Goal: Transaction & Acquisition: Purchase product/service

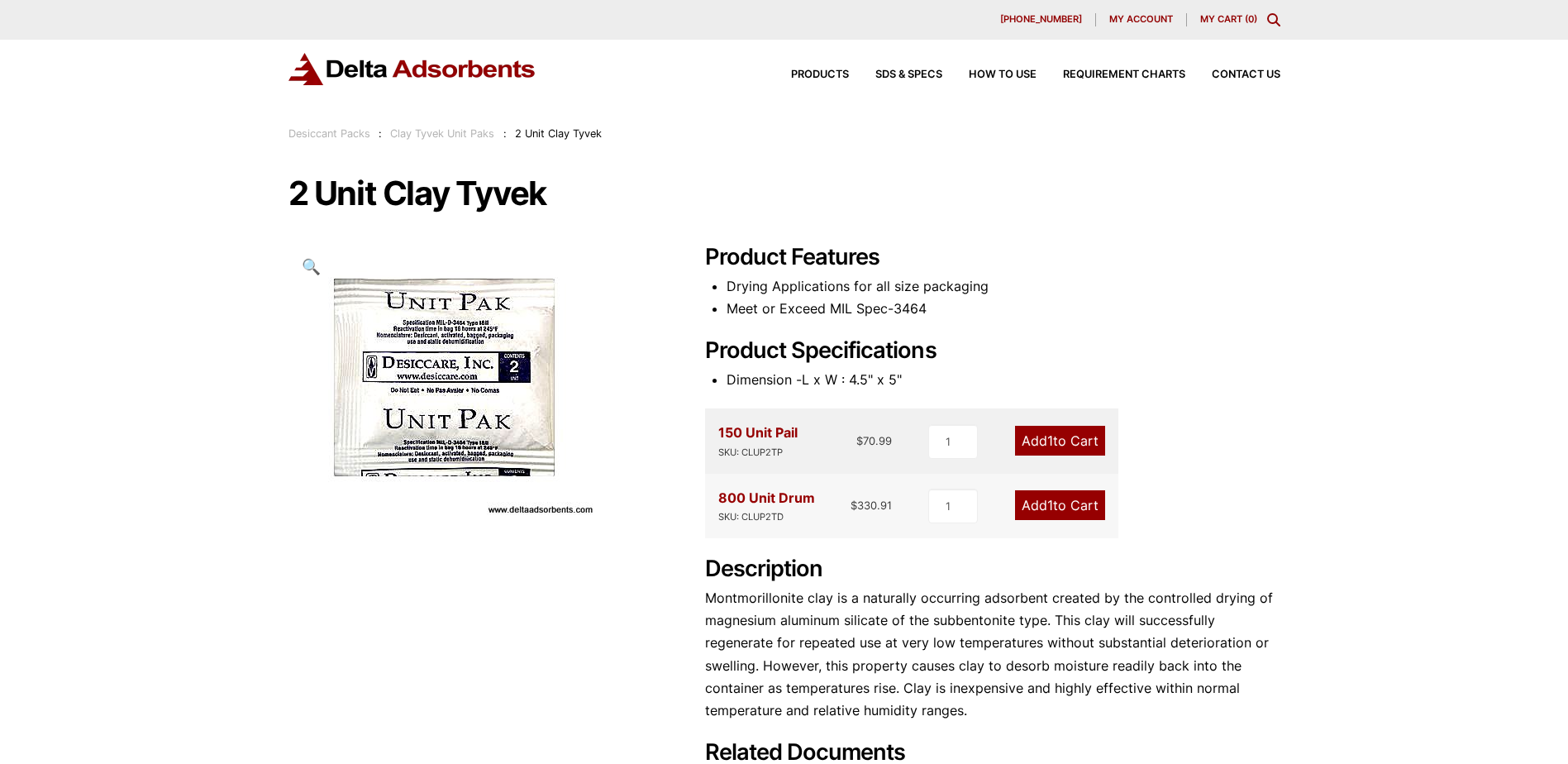
click at [1054, 437] on link "Add 1 to Cart" at bounding box center [1060, 440] width 90 height 30
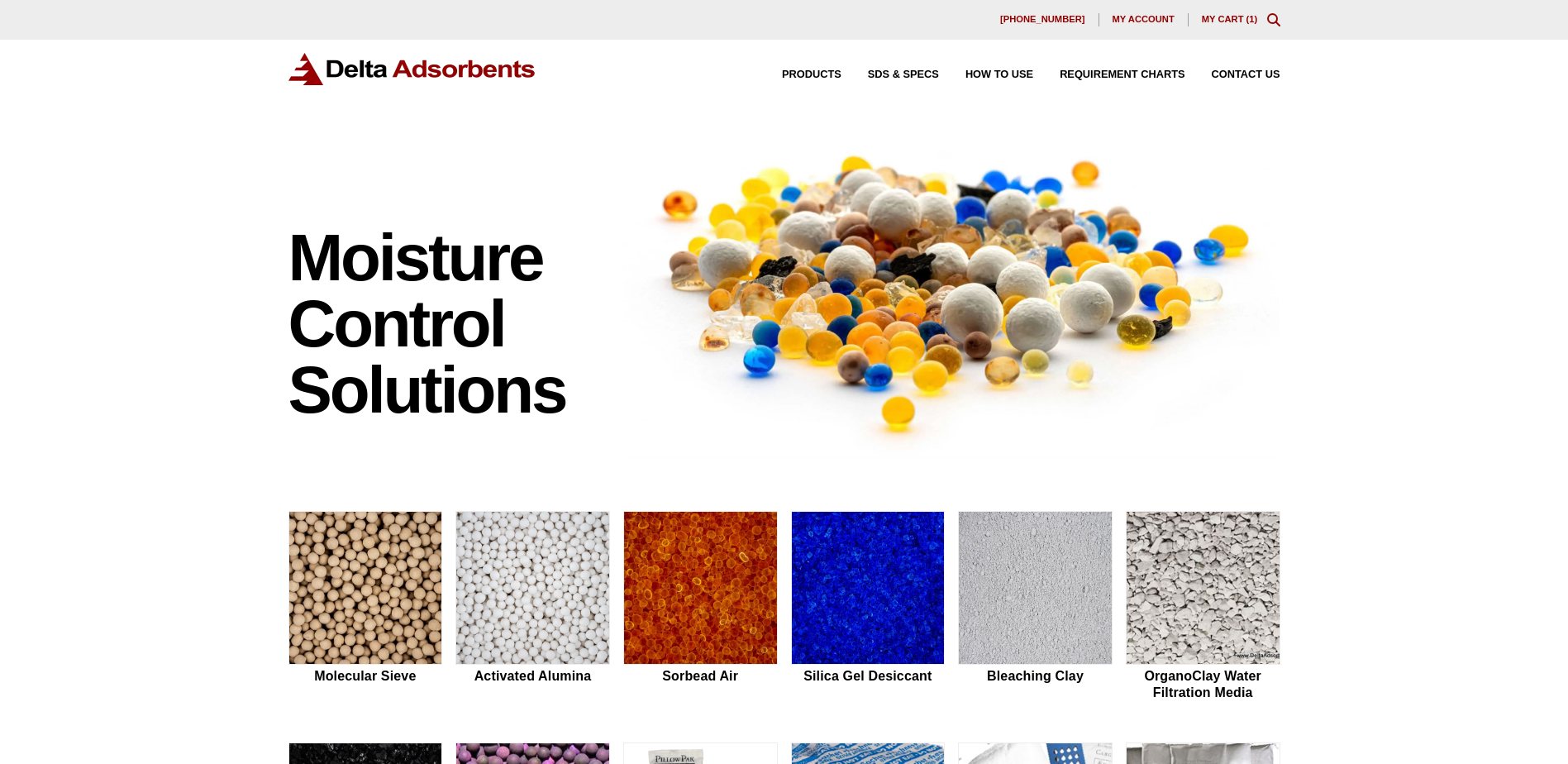
click at [1219, 18] on link "My Cart ( 1 )" at bounding box center [1231, 18] width 56 height 10
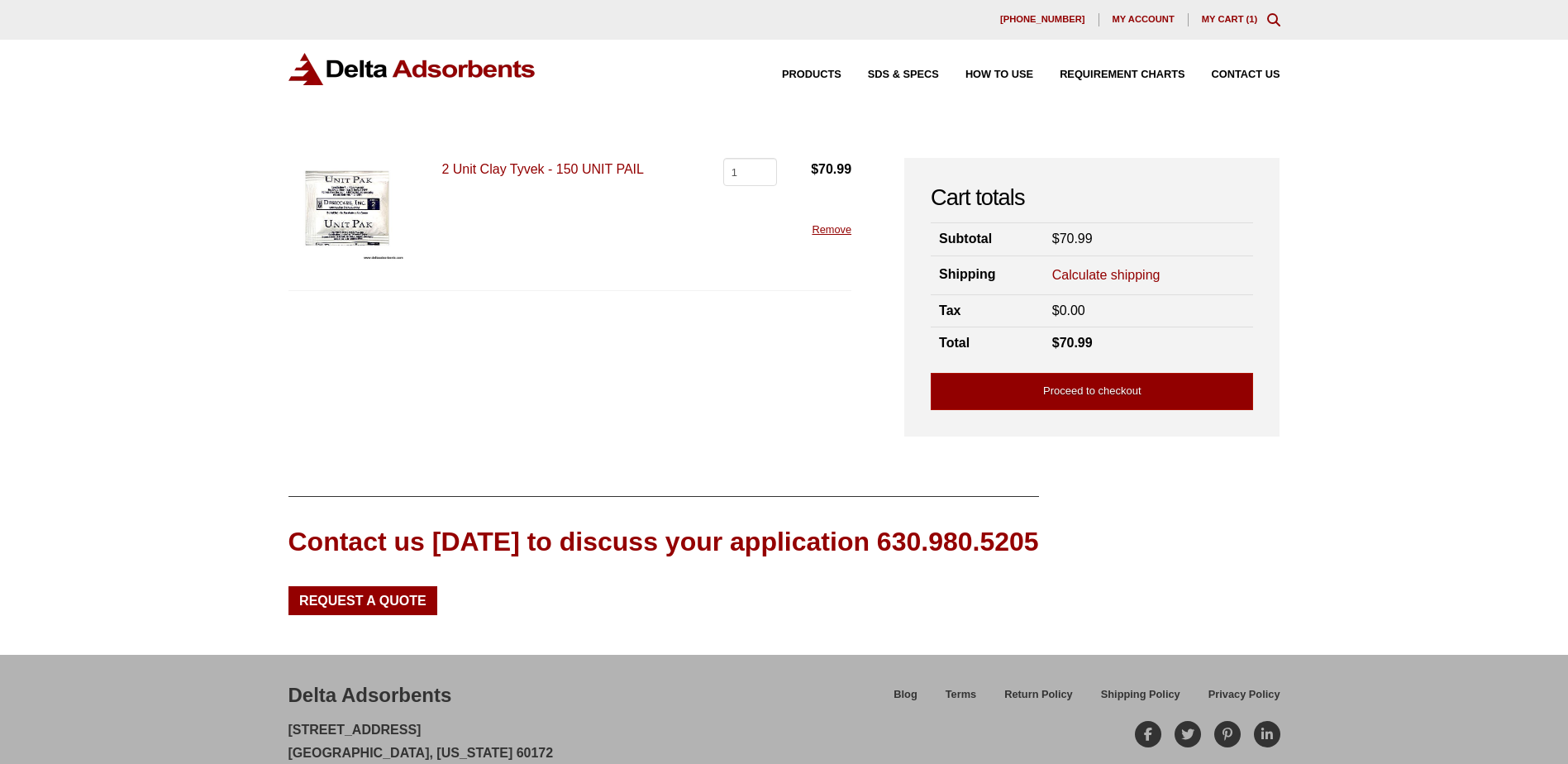
click at [1126, 276] on link "Calculate shipping" at bounding box center [1106, 275] width 108 height 18
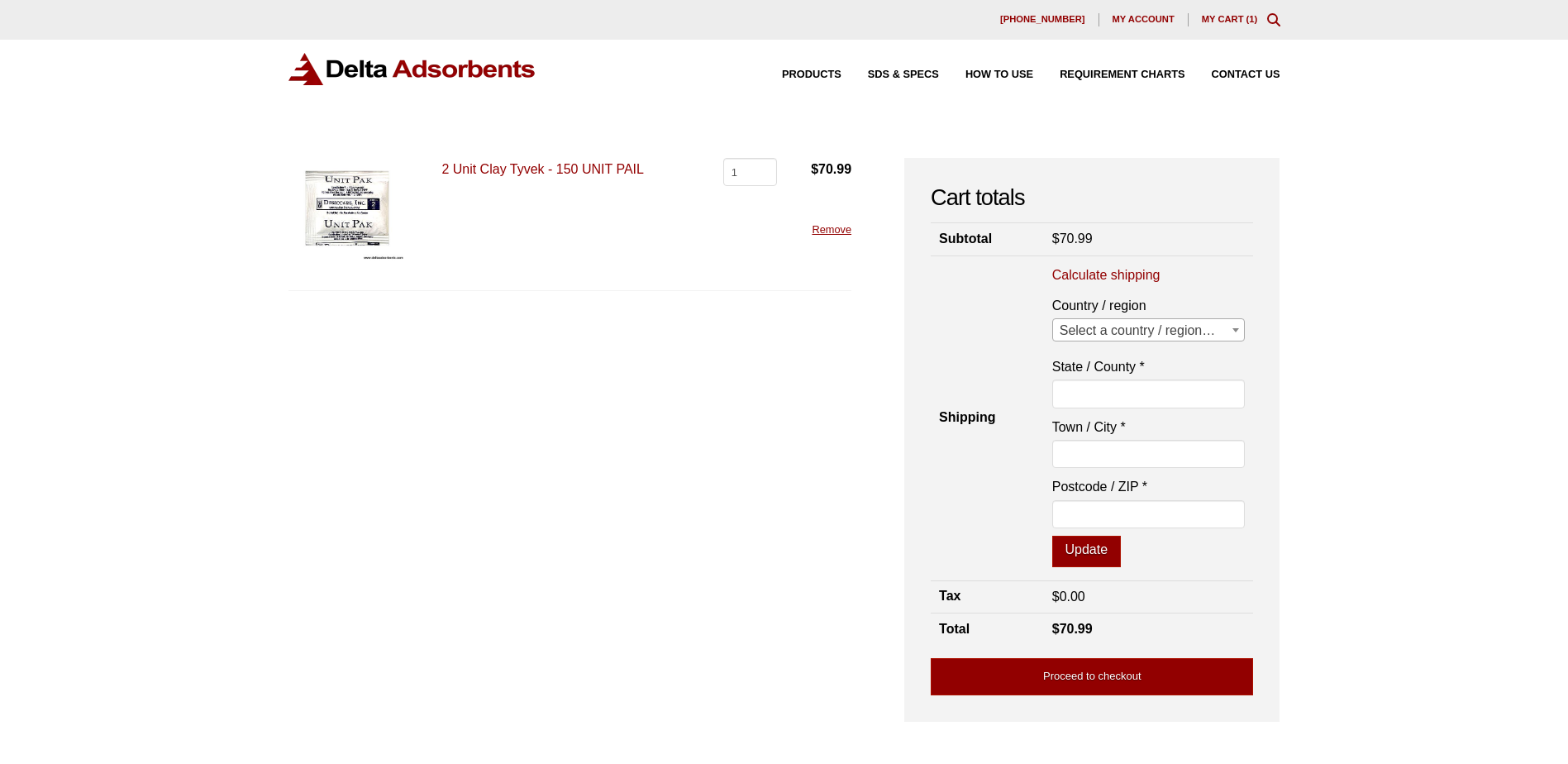
click at [1145, 332] on span "Select a country / region…" at bounding box center [1149, 330] width 192 height 23
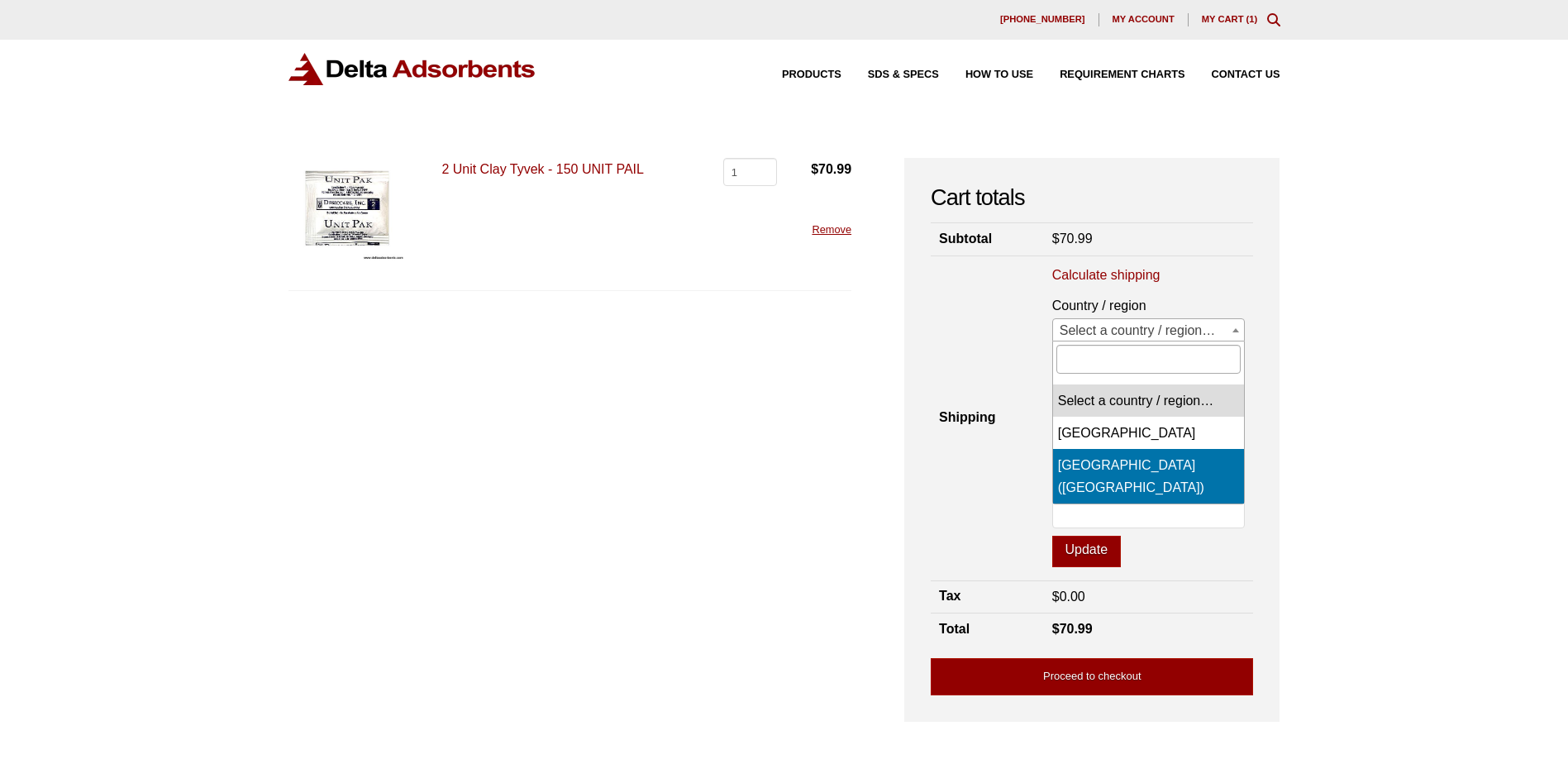
select select "US"
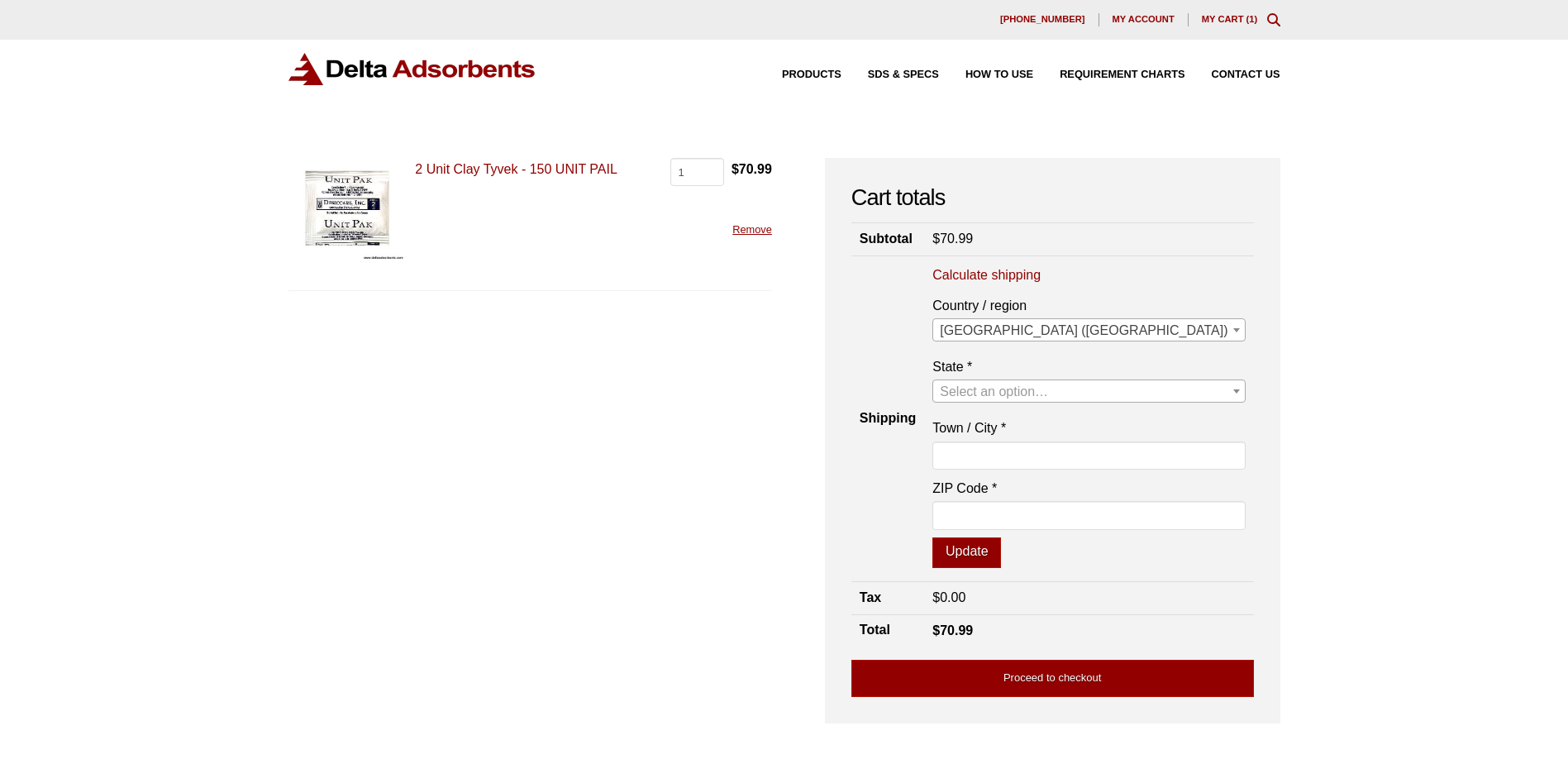
click at [1048, 386] on span "Select an option…" at bounding box center [993, 391] width 108 height 14
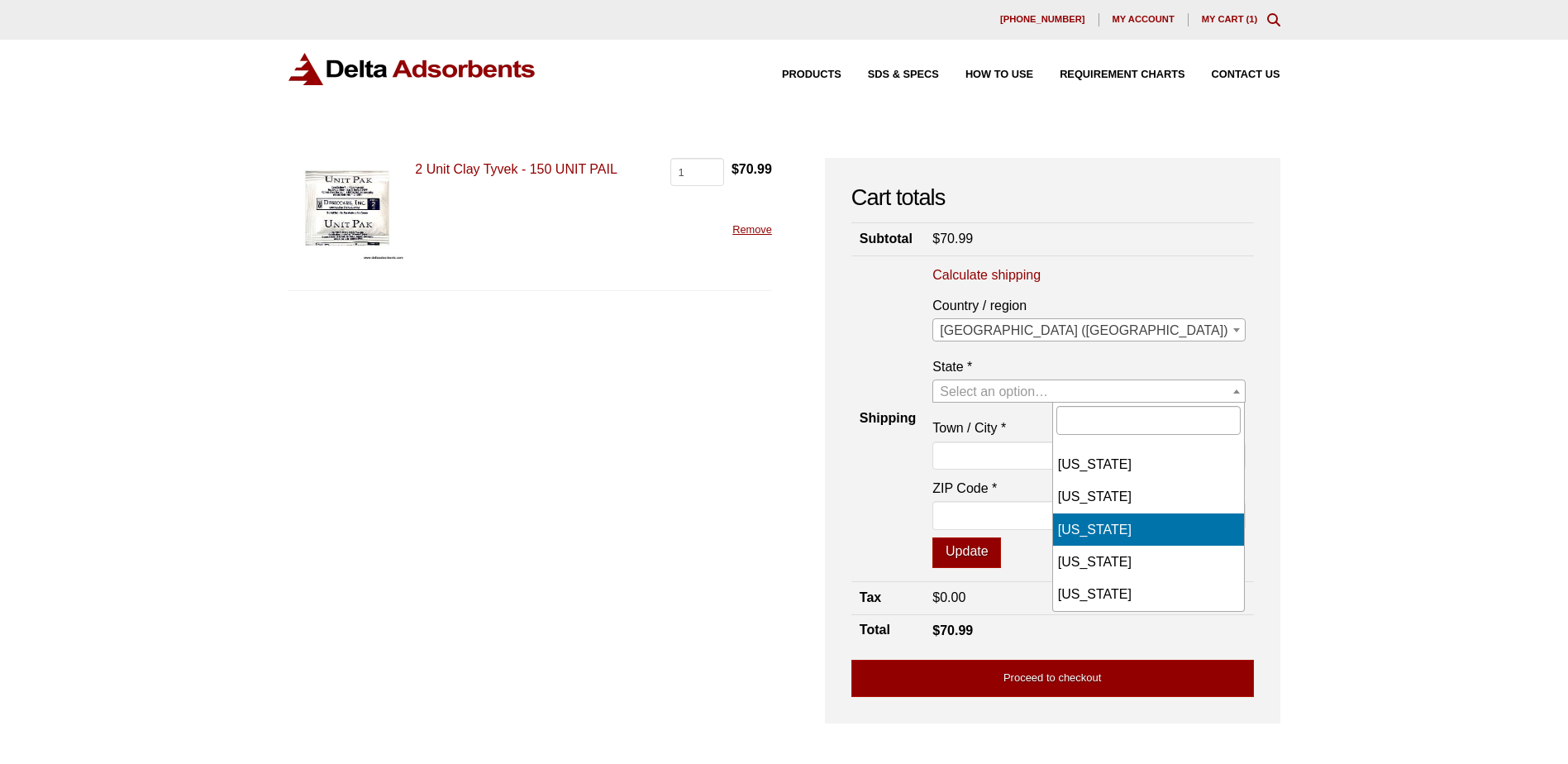
scroll to position [744, 0]
select select "MO"
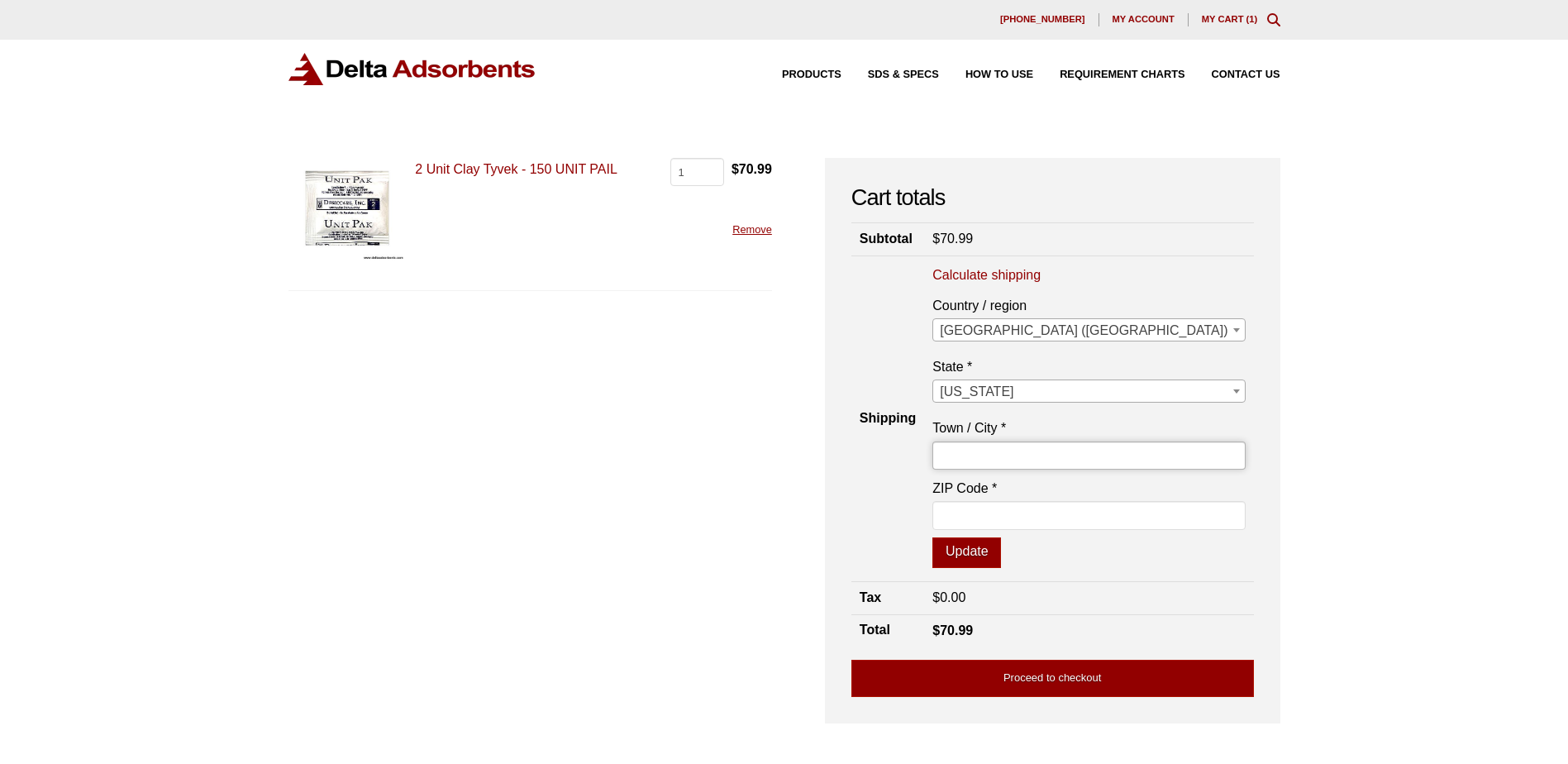
click at [1147, 456] on input "Town / City *" at bounding box center [1088, 455] width 312 height 28
type input "[GEOGRAPHIC_DATA]"
type input "65265"
click at [1001, 555] on button "Update" at bounding box center [966, 553] width 69 height 31
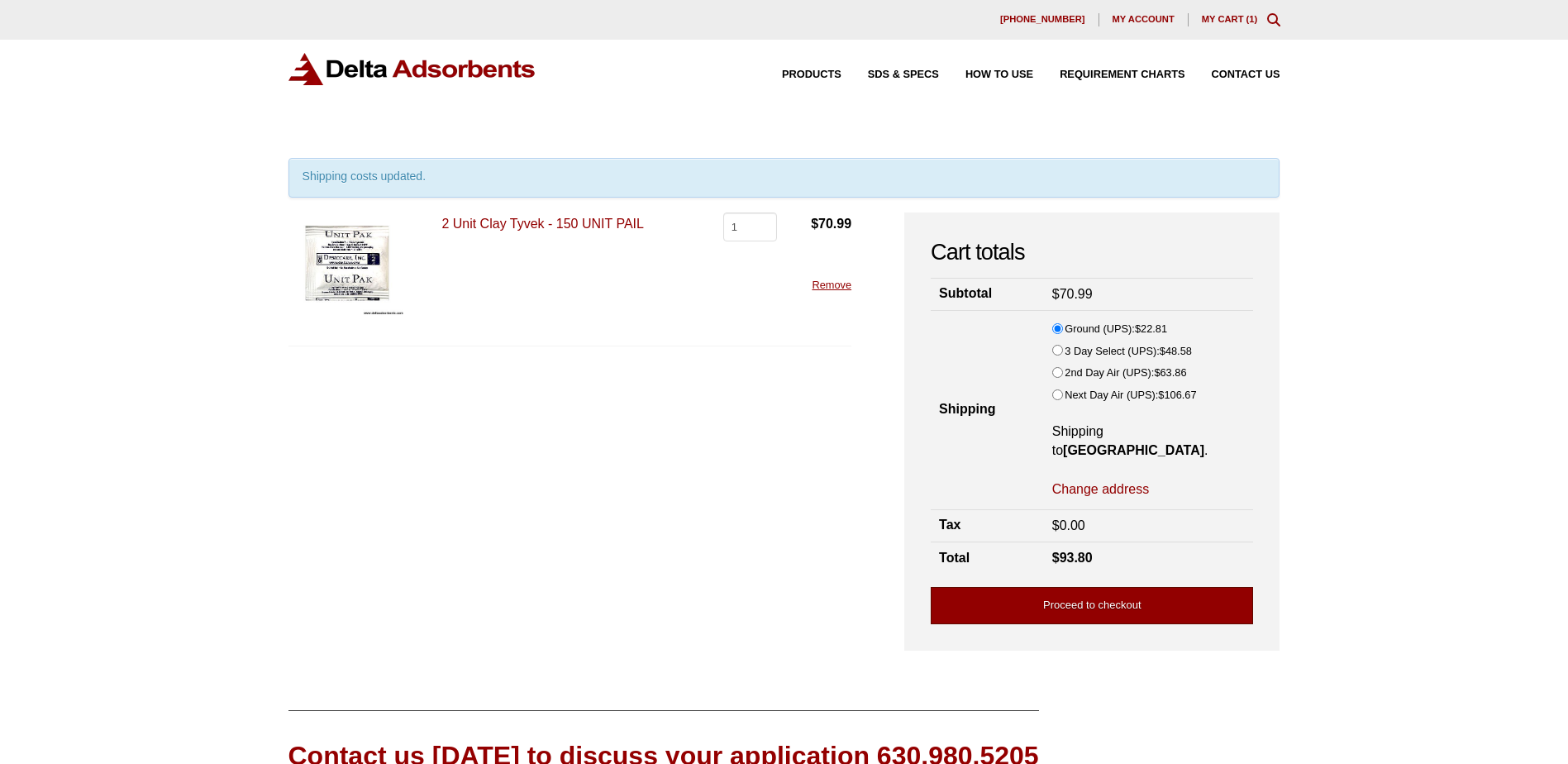
click at [1109, 587] on link "Proceed to checkout" at bounding box center [1093, 606] width 323 height 37
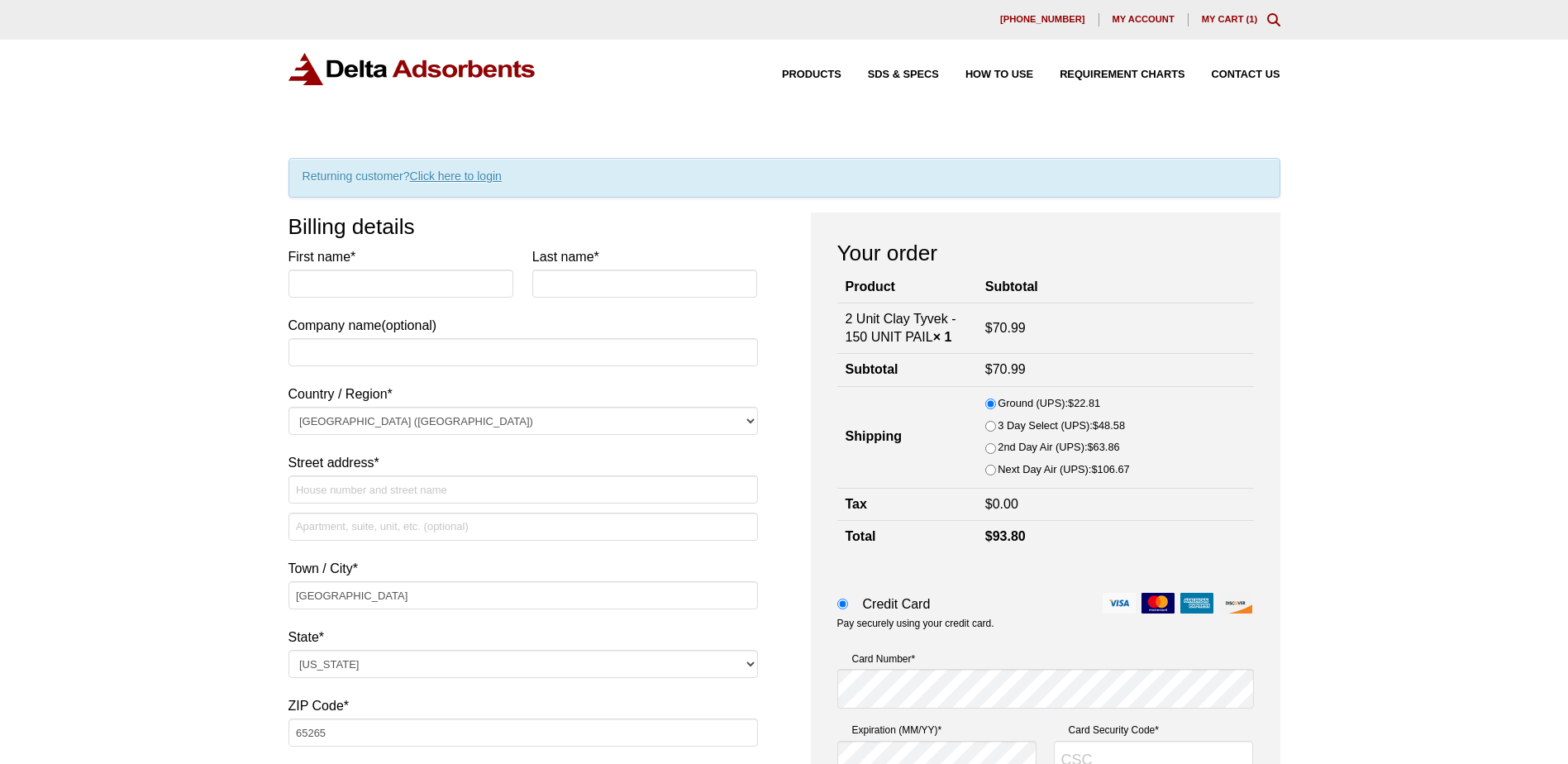
select select "MO"
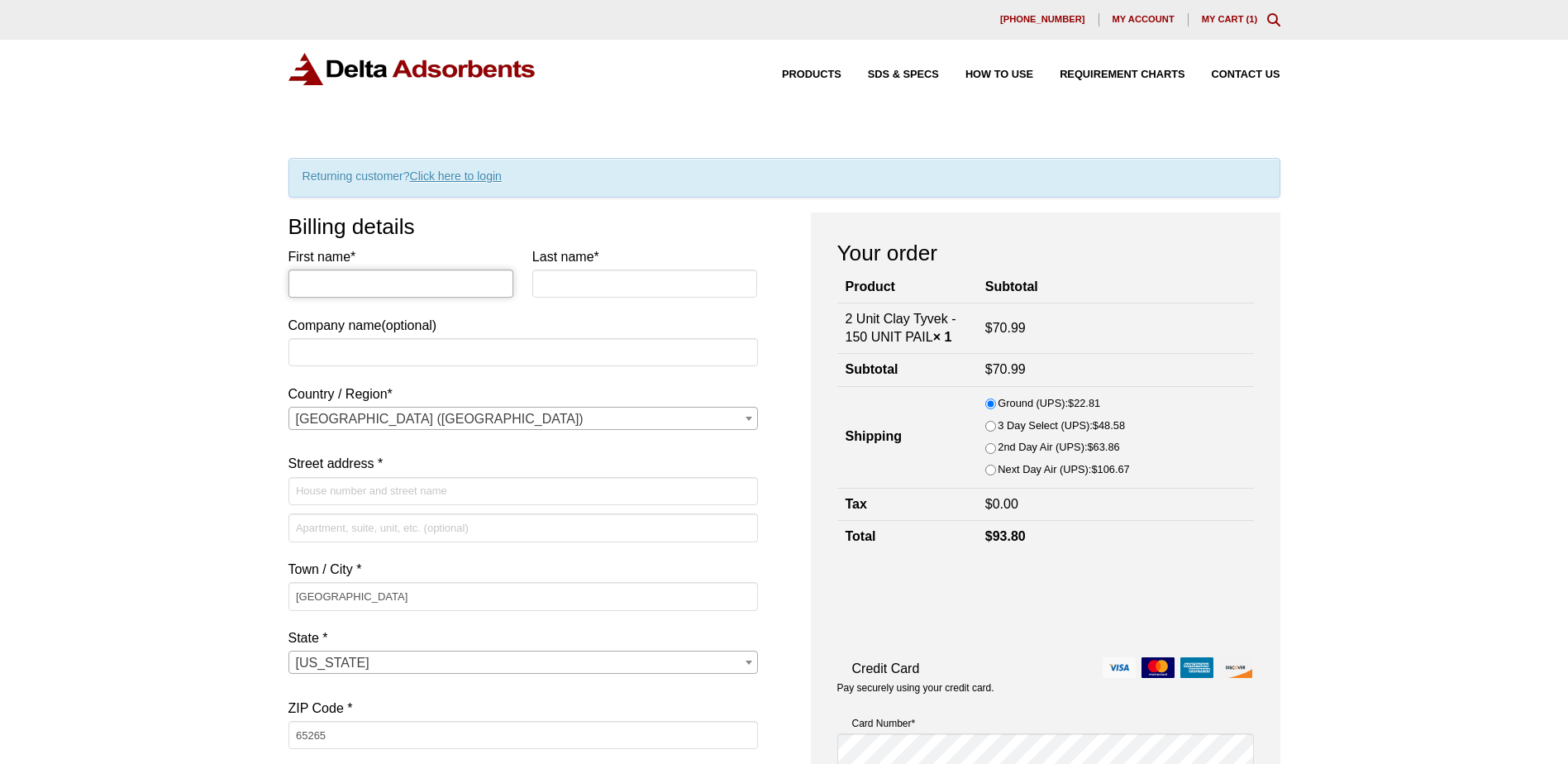
click at [407, 284] on input "First name *" at bounding box center [401, 283] width 226 height 28
type input "Ed"
type input "[PERSON_NAME]"
type input "BP Pipeline"
type input "[STREET_ADDRESS]"
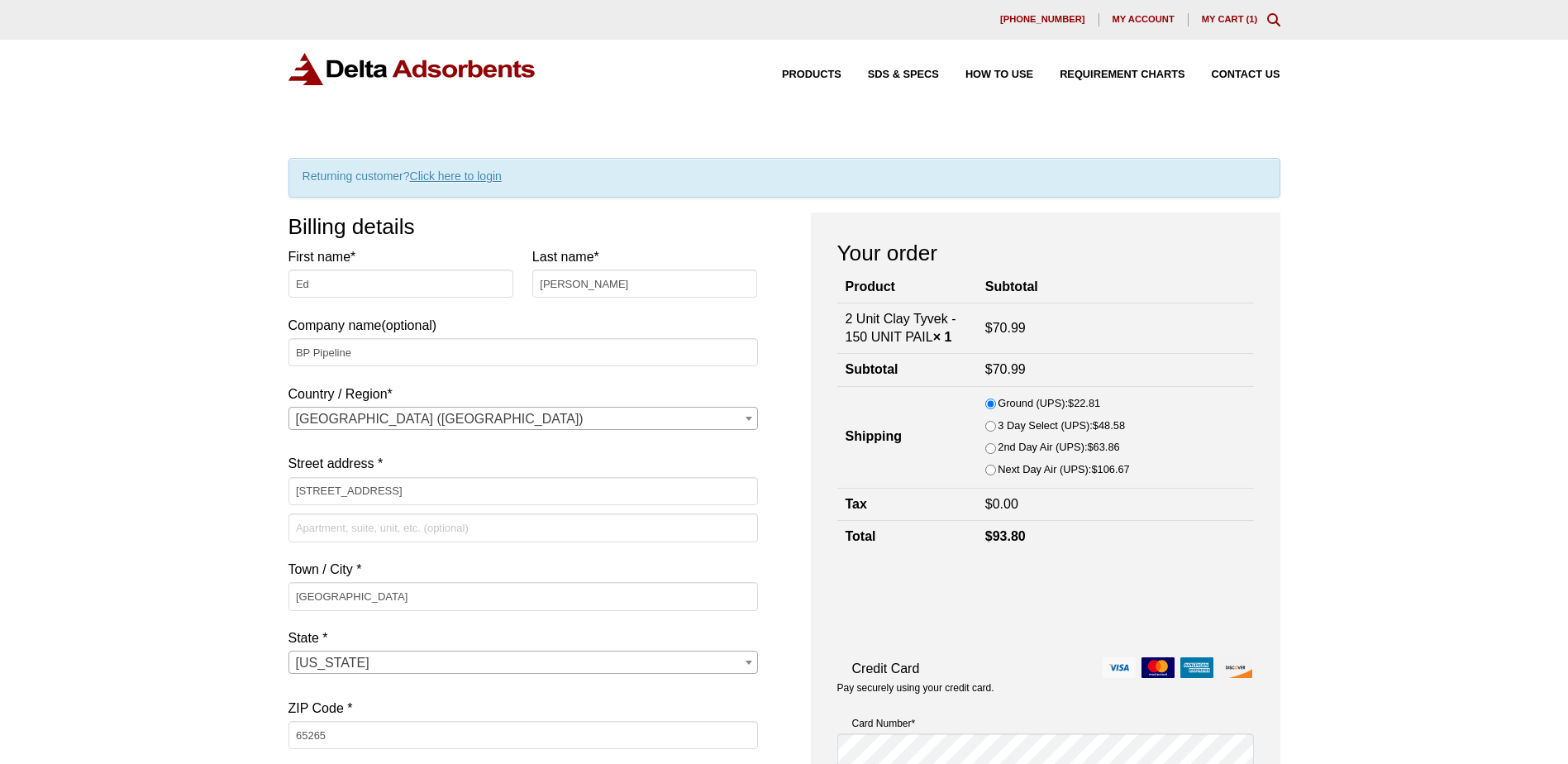
type input "16184440075"
type input "[PERSON_NAME][EMAIL_ADDRESS][PERSON_NAME][DOMAIN_NAME]"
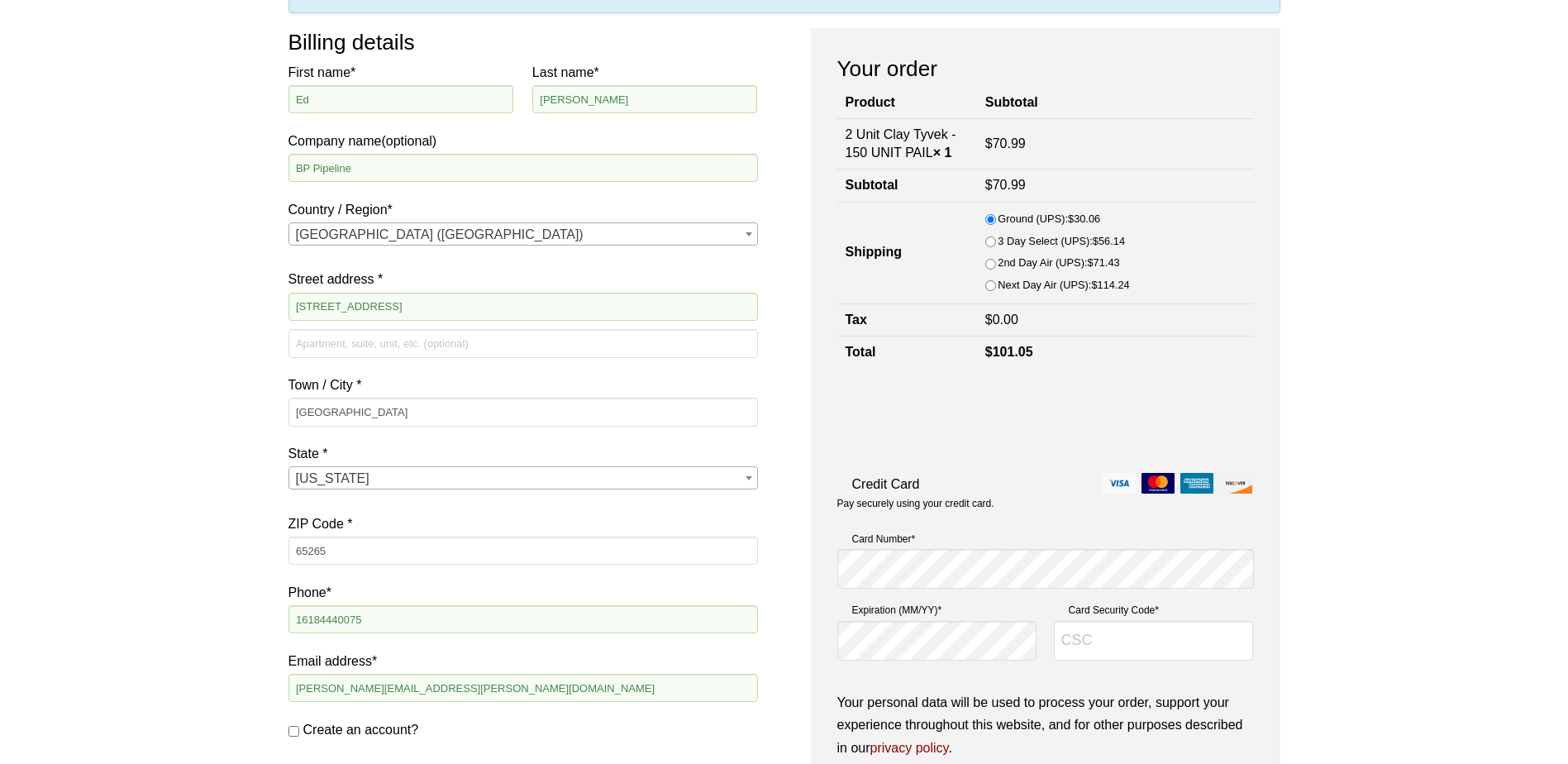
scroll to position [192, 0]
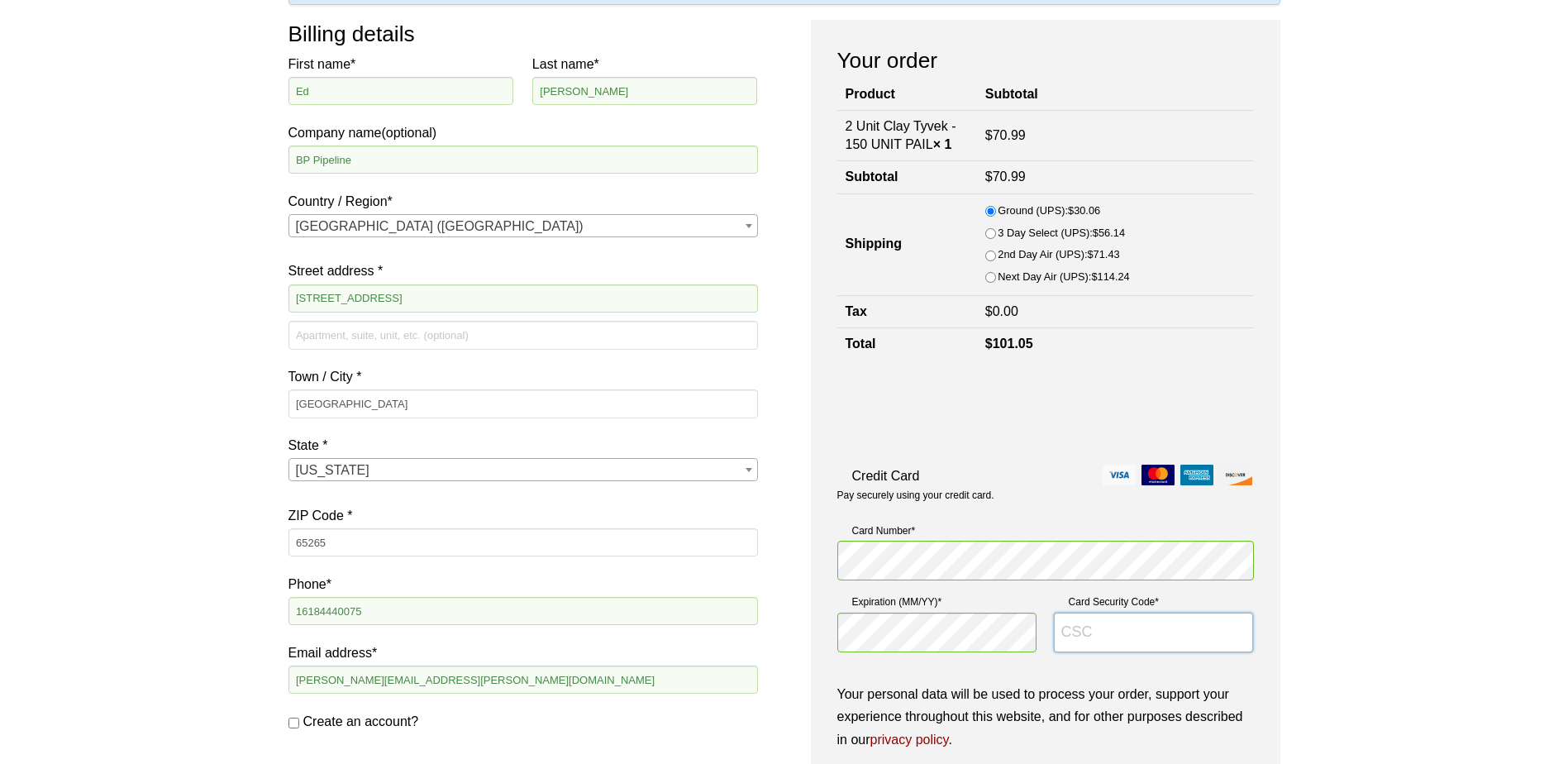
click at [1089, 633] on input "Card Security Code *" at bounding box center [1154, 632] width 200 height 40
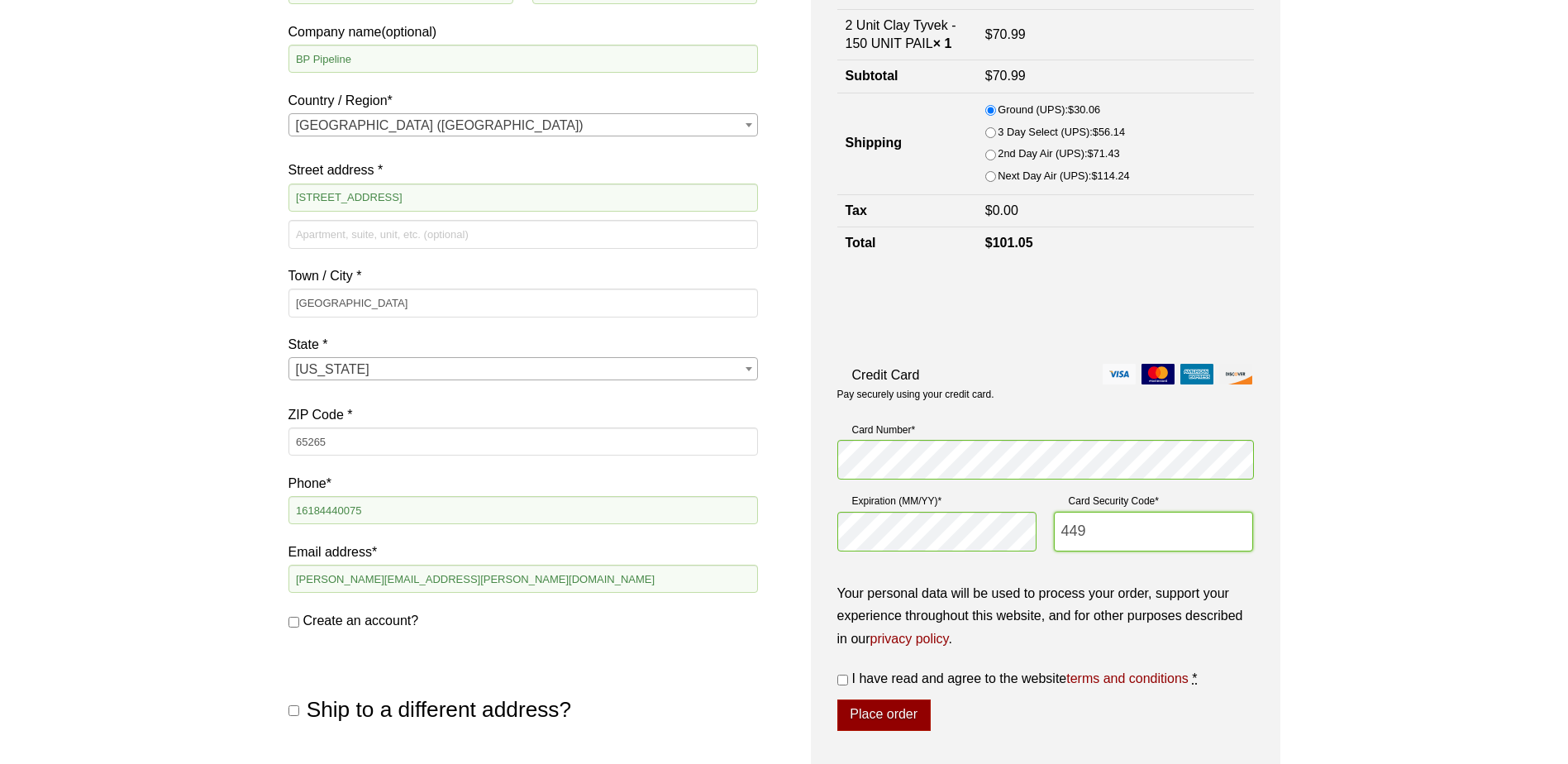
scroll to position [386, 0]
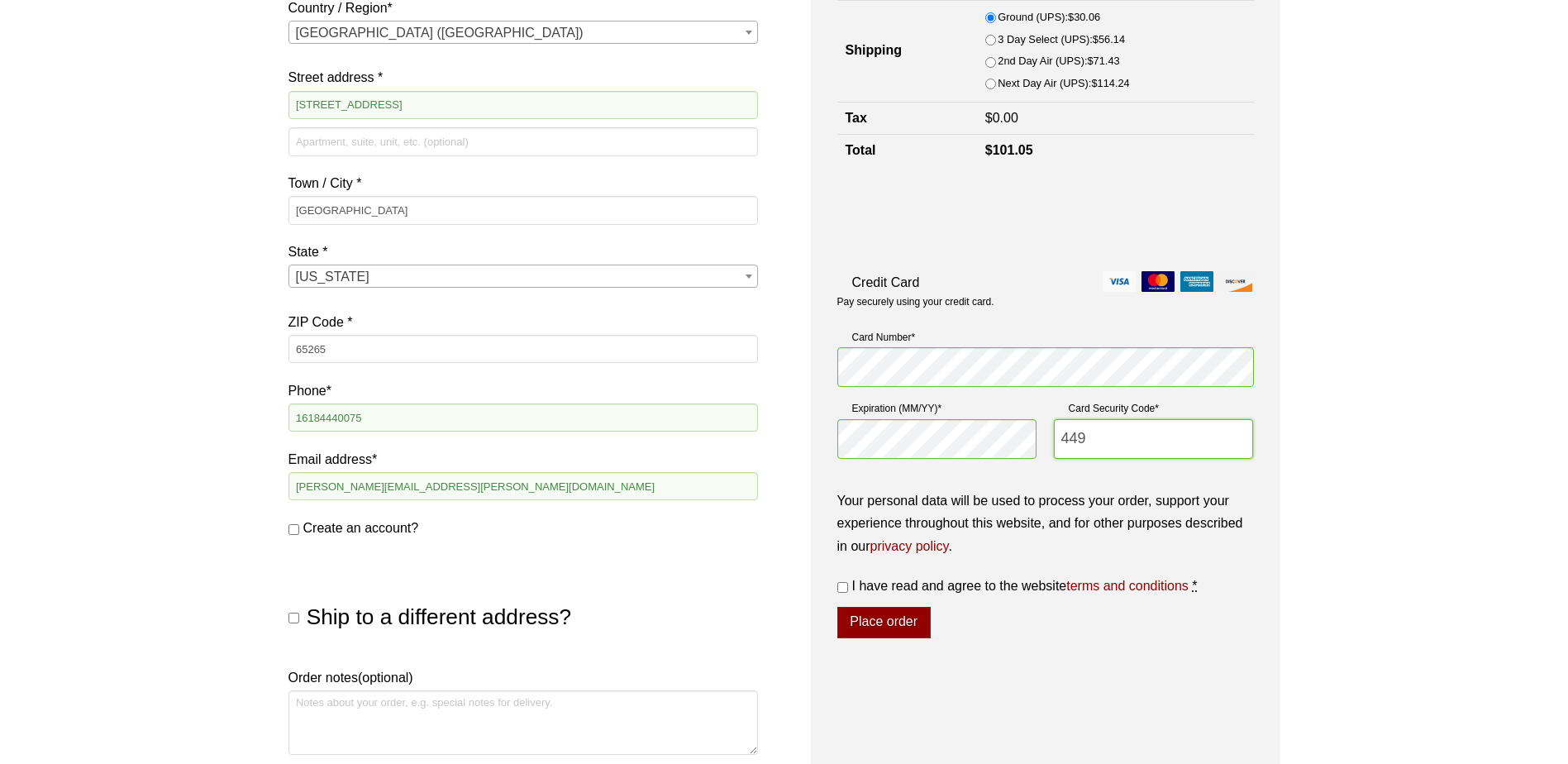
type input "449"
